Goal: Task Accomplishment & Management: Manage account settings

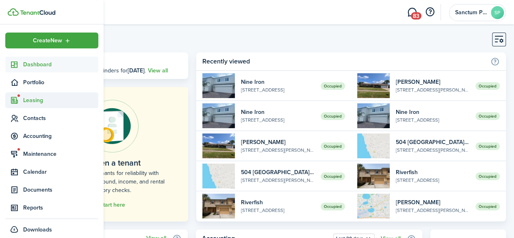
click at [25, 100] on span "Leasing" at bounding box center [60, 100] width 75 height 9
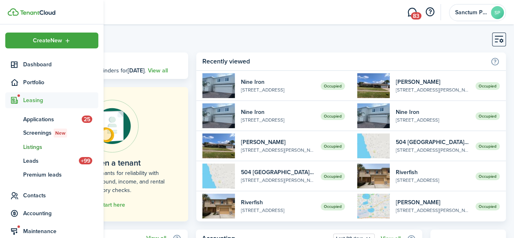
click at [37, 143] on span "Listings" at bounding box center [60, 147] width 75 height 9
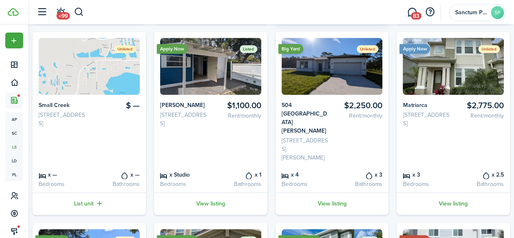
scroll to position [244, 0]
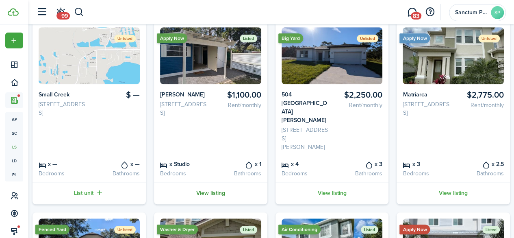
click at [221, 182] on link "View listing" at bounding box center [210, 193] width 113 height 22
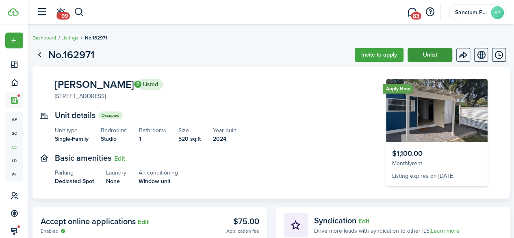
click at [422, 55] on button "Unlist" at bounding box center [429, 55] width 45 height 14
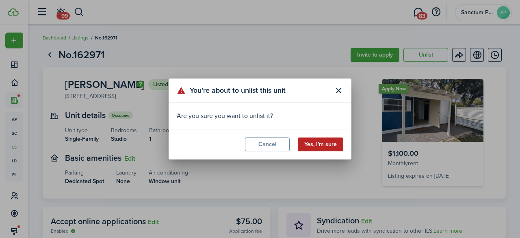
click at [321, 147] on button "Yes, I’m sure" at bounding box center [321, 144] width 46 height 14
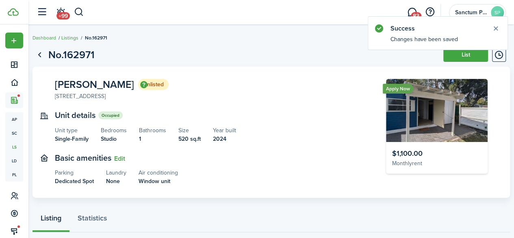
click at [78, 37] on link "Listings" at bounding box center [69, 37] width 17 height 7
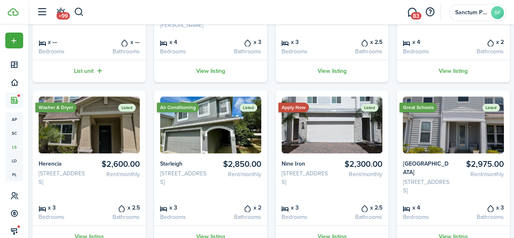
scroll to position [406, 0]
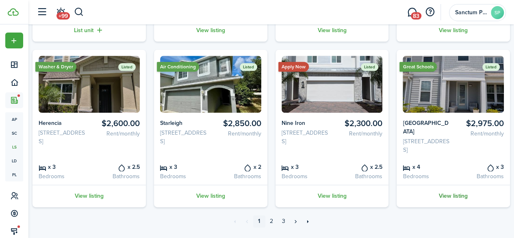
click at [449, 188] on link "View listing" at bounding box center [453, 195] width 113 height 22
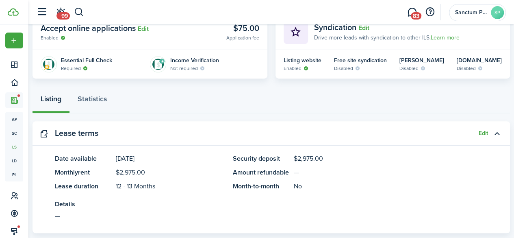
scroll to position [203, 0]
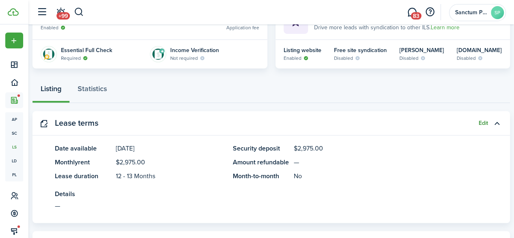
click at [479, 121] on button "Edit" at bounding box center [483, 123] width 9 height 7
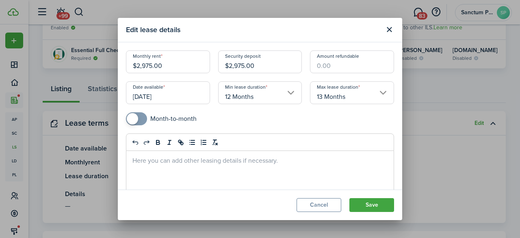
drag, startPoint x: 146, startPoint y: 66, endPoint x: 195, endPoint y: 70, distance: 49.0
click at [195, 70] on input "$2,975.00" at bounding box center [168, 61] width 84 height 23
type input "$2,900.00"
click at [239, 67] on input "$2,975.00" at bounding box center [260, 61] width 84 height 23
click at [239, 66] on input "$2,975.00" at bounding box center [260, 61] width 84 height 23
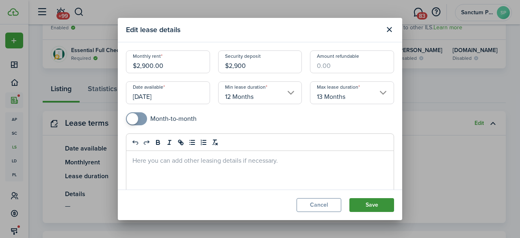
type input "$2,900.00"
click at [366, 204] on button "Save" at bounding box center [371, 205] width 45 height 14
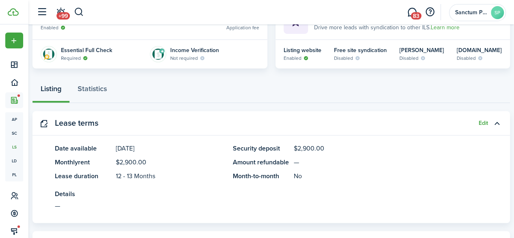
scroll to position [0, 0]
